Goal: Use online tool/utility

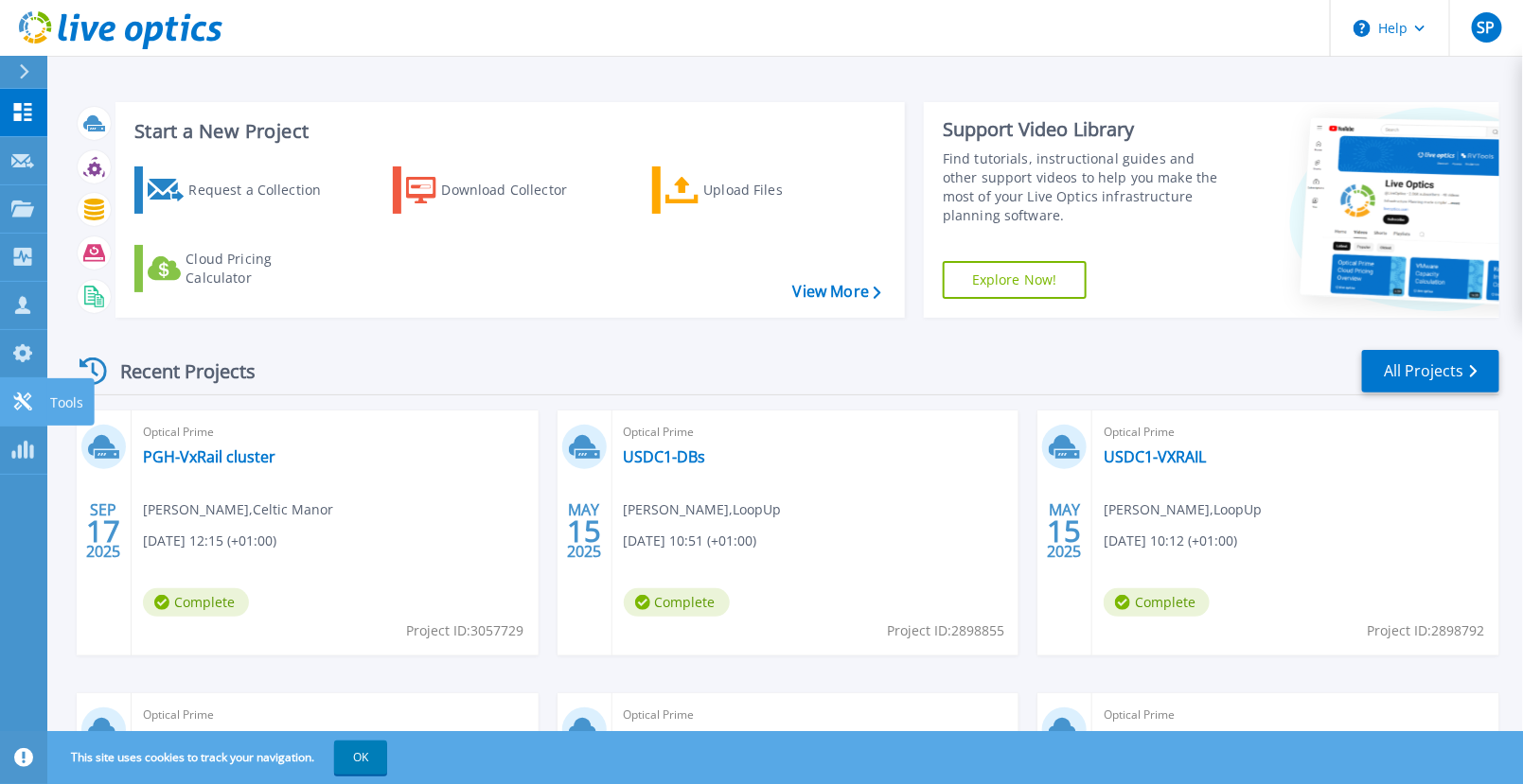
click at [11, 401] on icon at bounding box center [23, 401] width 23 height 18
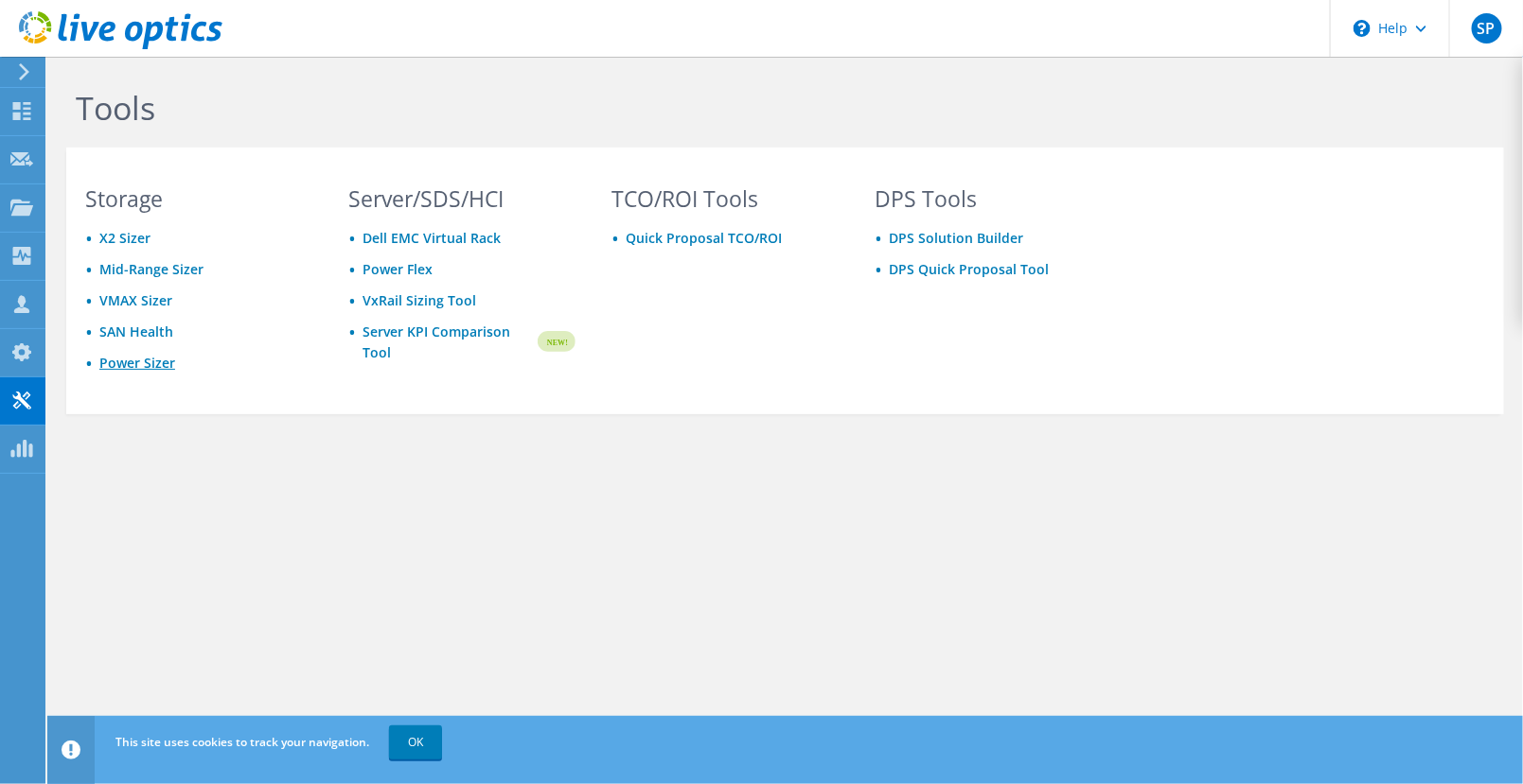
click at [145, 363] on link "Power Sizer" at bounding box center [138, 362] width 76 height 18
